Goal: Information Seeking & Learning: Learn about a topic

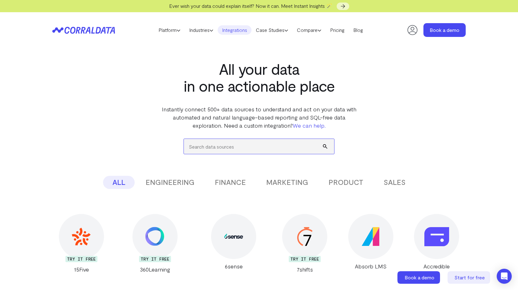
click at [227, 150] on input "search" at bounding box center [259, 146] width 150 height 15
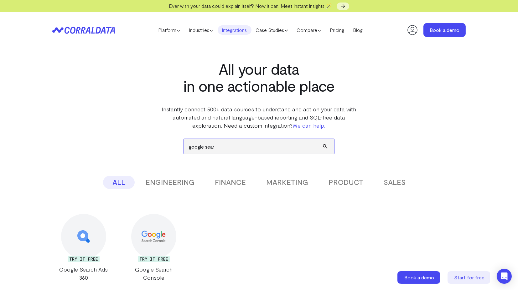
type input "google sear"
click at [157, 250] on div at bounding box center [153, 236] width 45 height 45
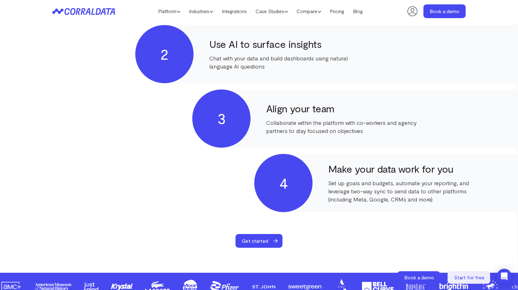
scroll to position [377, 0]
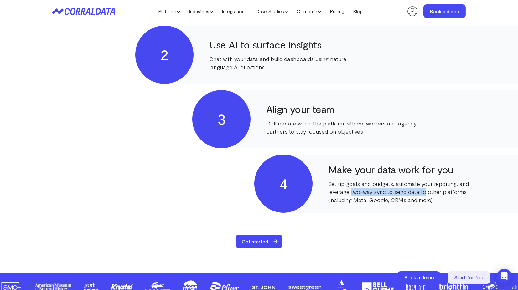
drag, startPoint x: 351, startPoint y: 190, endPoint x: 425, endPoint y: 193, distance: 73.6
click at [425, 193] on p "Set up goals and budgets, automate your reporting, and leverage two-way sync to…" at bounding box center [403, 192] width 150 height 24
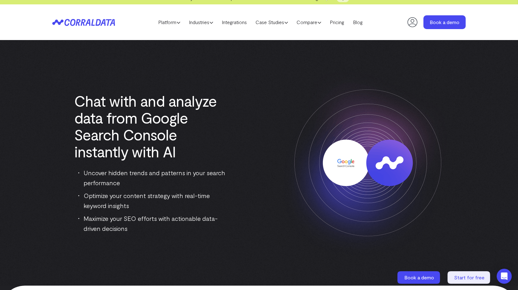
scroll to position [0, 0]
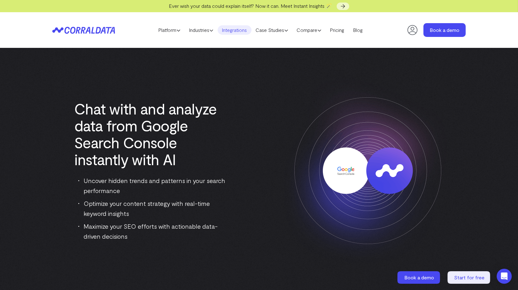
click at [232, 32] on link "Integrations" at bounding box center [234, 29] width 34 height 9
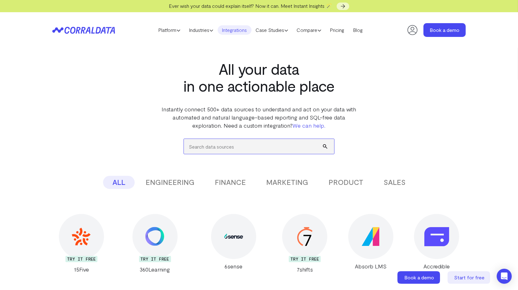
click at [224, 148] on input "search" at bounding box center [259, 146] width 150 height 15
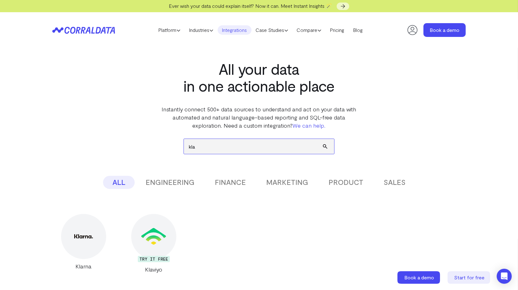
type input "kla"
